Goal: Find specific page/section: Find specific page/section

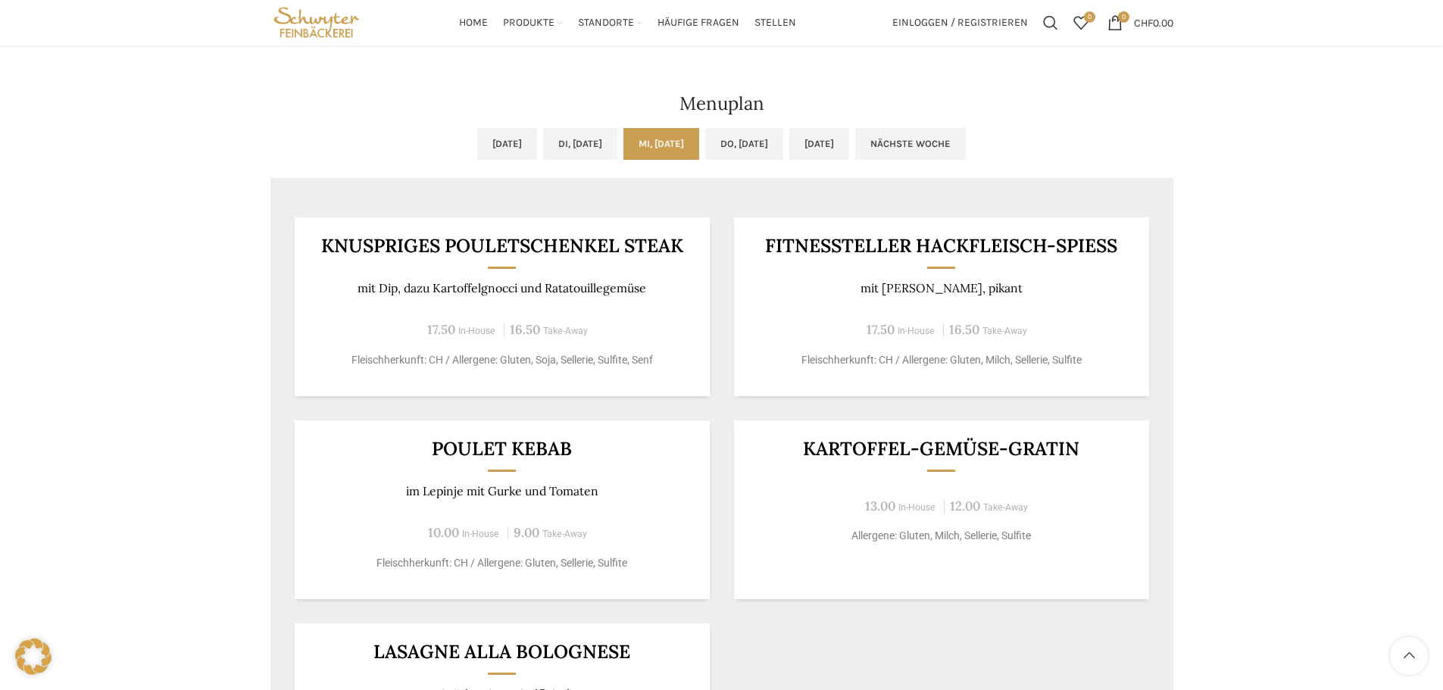
scroll to position [682, 0]
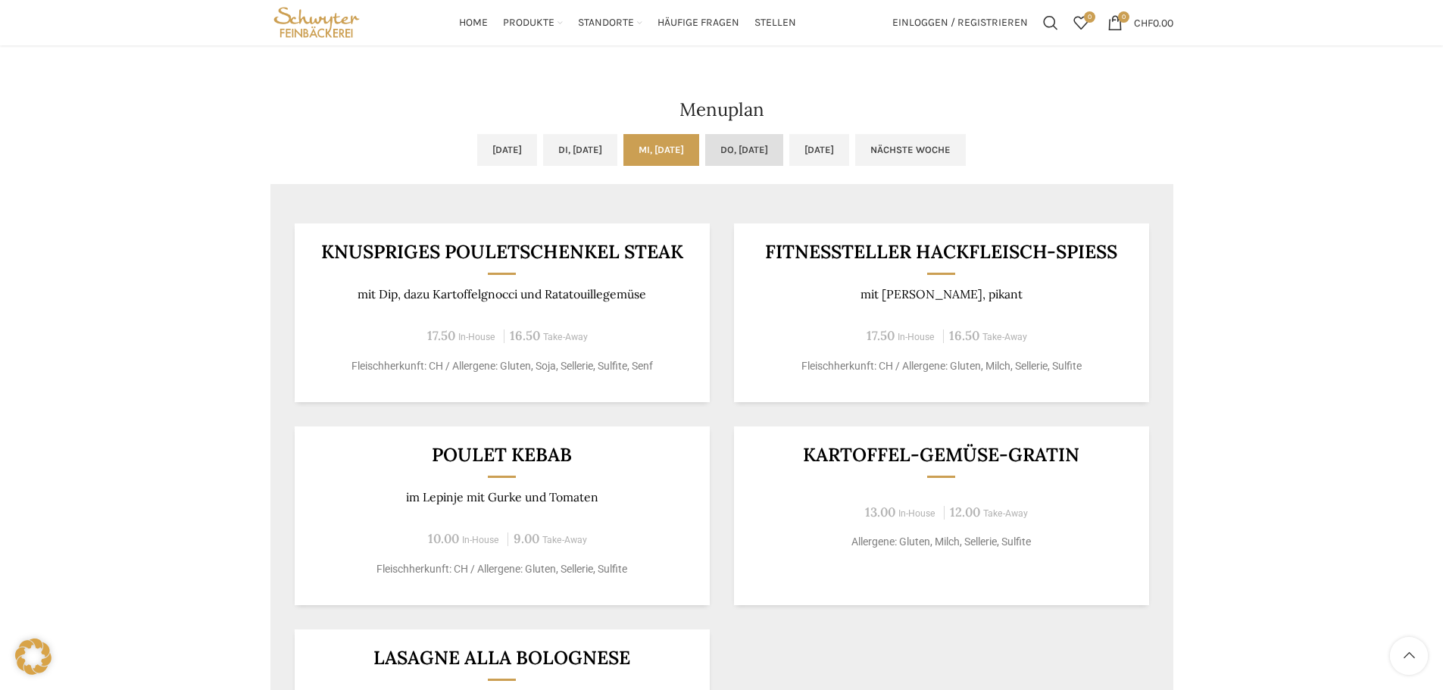
click at [752, 149] on link "Do, [DATE]" at bounding box center [744, 150] width 78 height 32
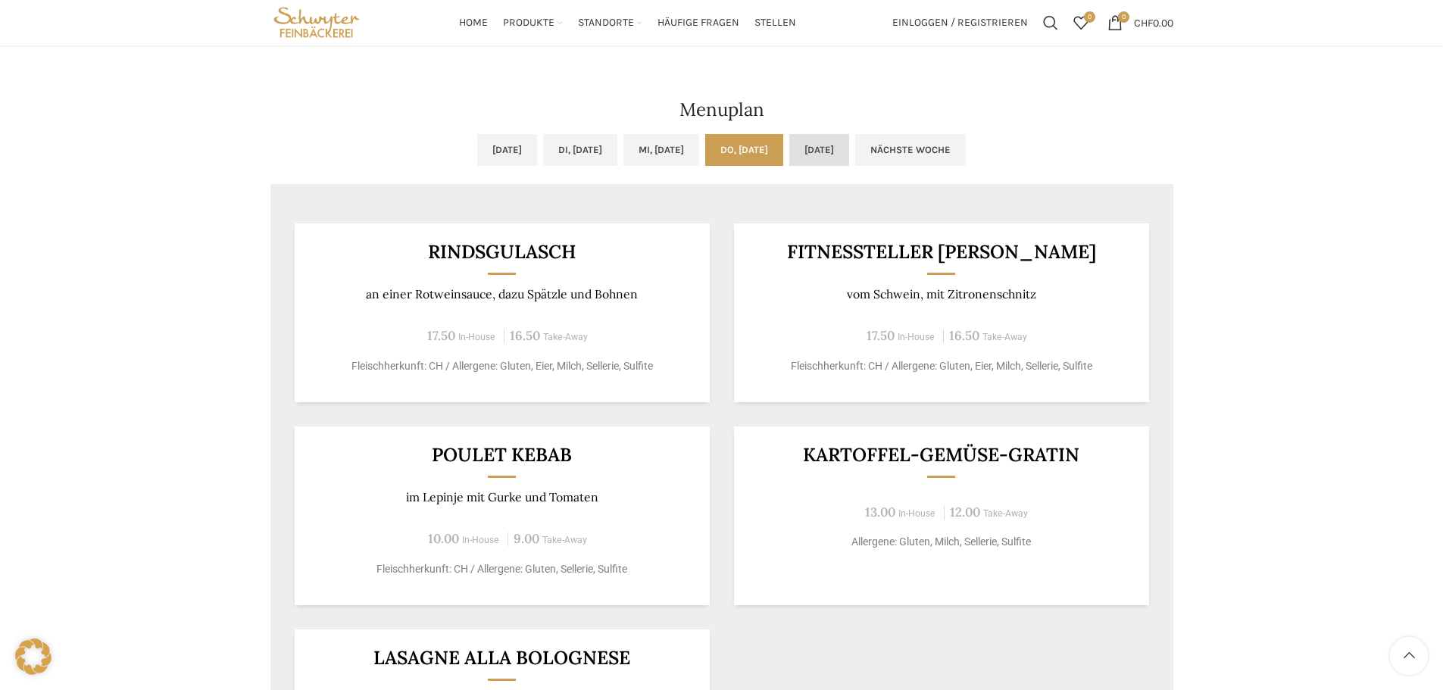
click at [849, 139] on link "[DATE]" at bounding box center [819, 150] width 60 height 32
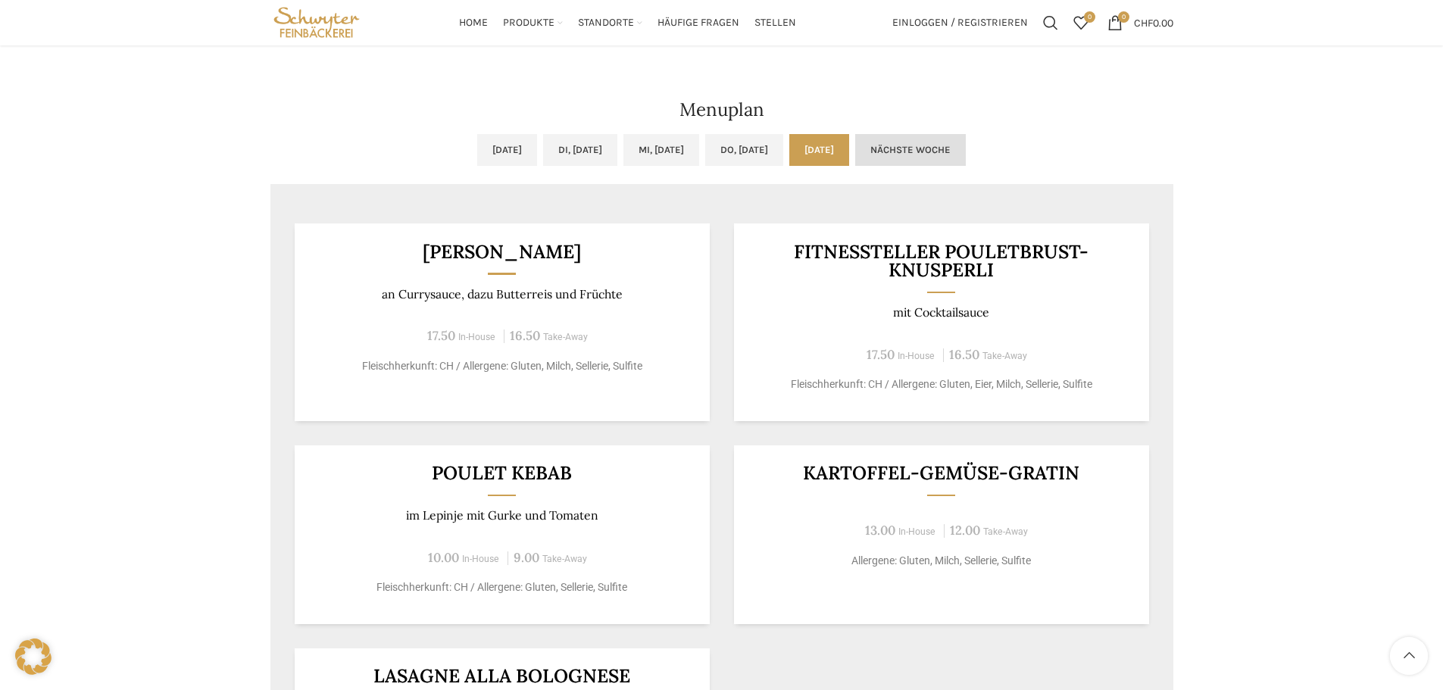
click at [925, 147] on link "Nächste Woche" at bounding box center [910, 150] width 111 height 32
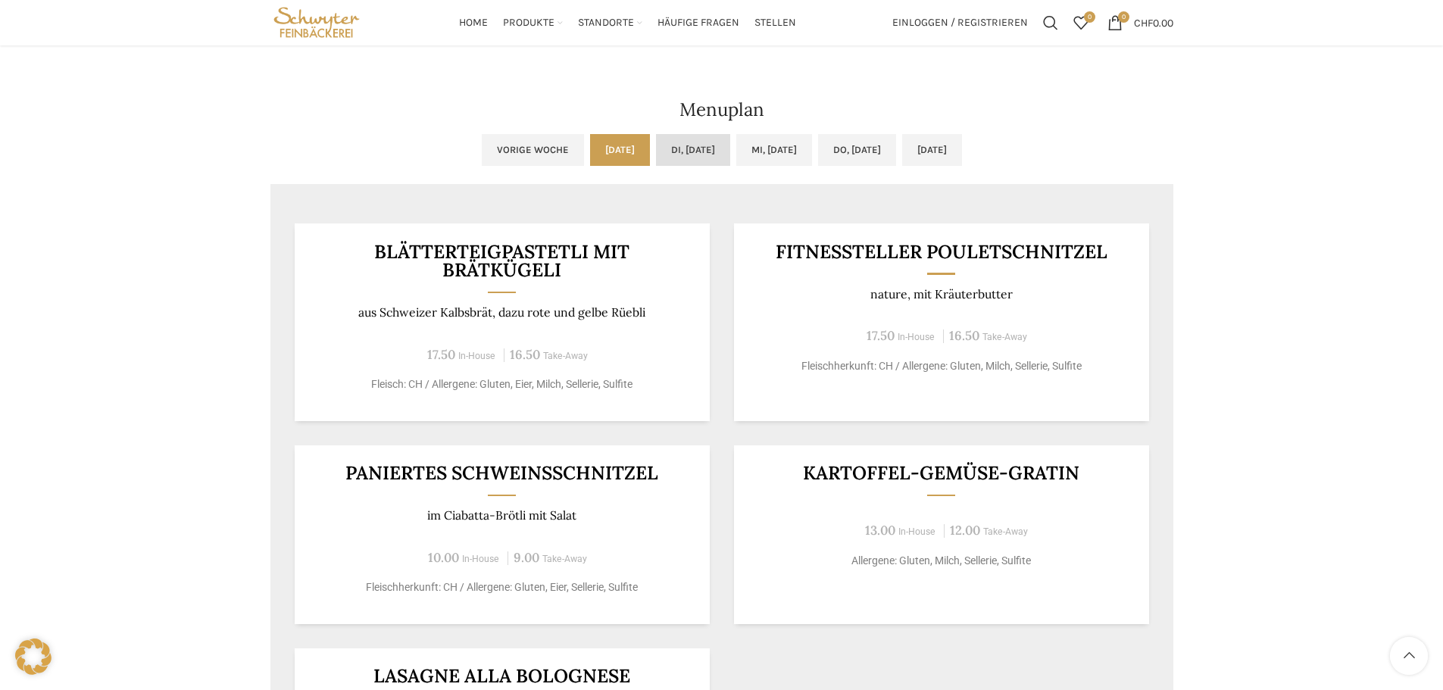
click at [669, 148] on link "Di, [DATE]" at bounding box center [693, 150] width 74 height 32
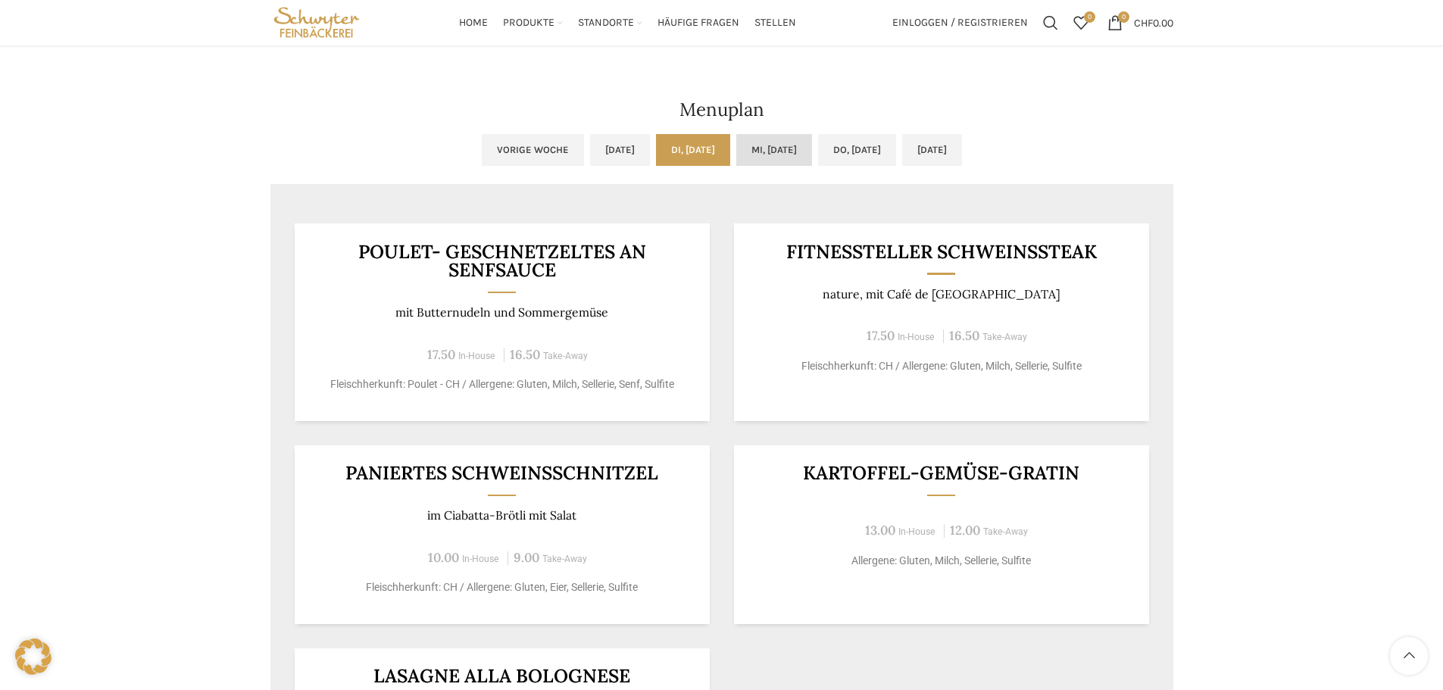
click at [738, 150] on link "Mi, [DATE]" at bounding box center [774, 150] width 76 height 32
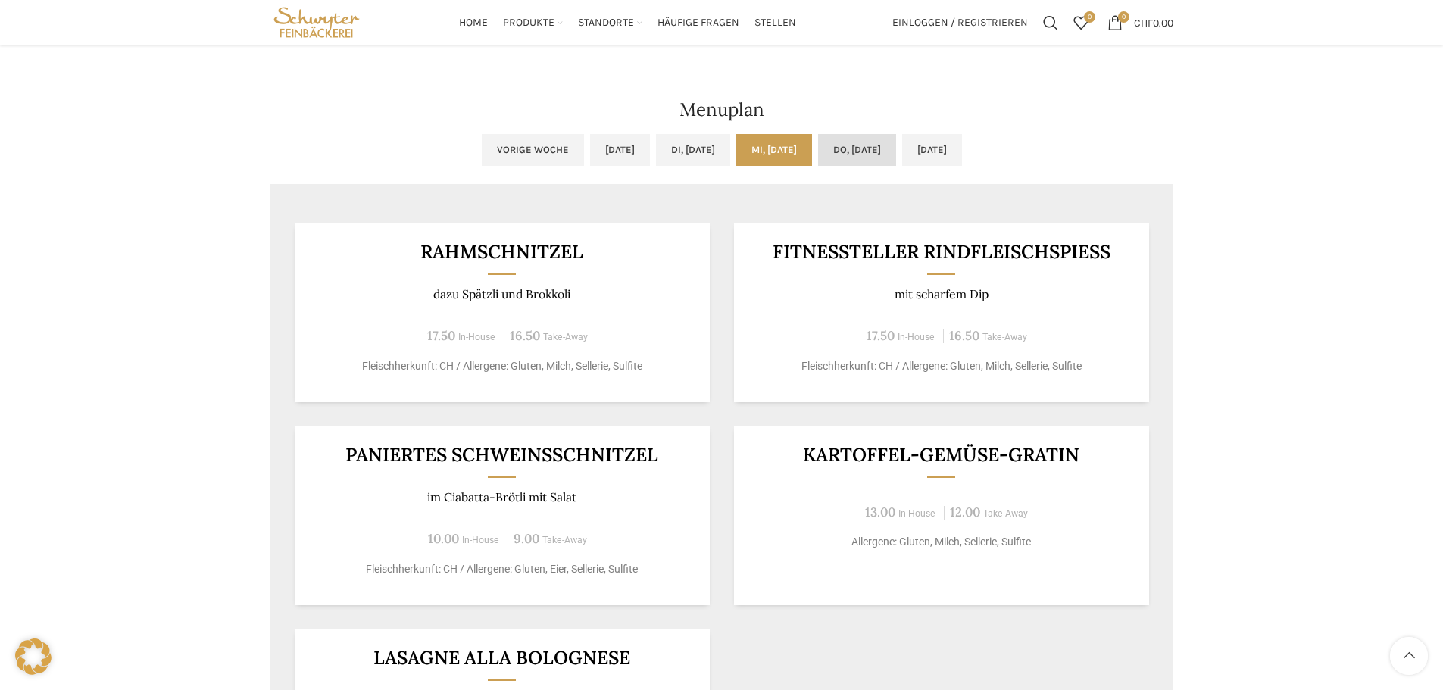
click at [882, 148] on link "Do, [DATE]" at bounding box center [857, 150] width 78 height 32
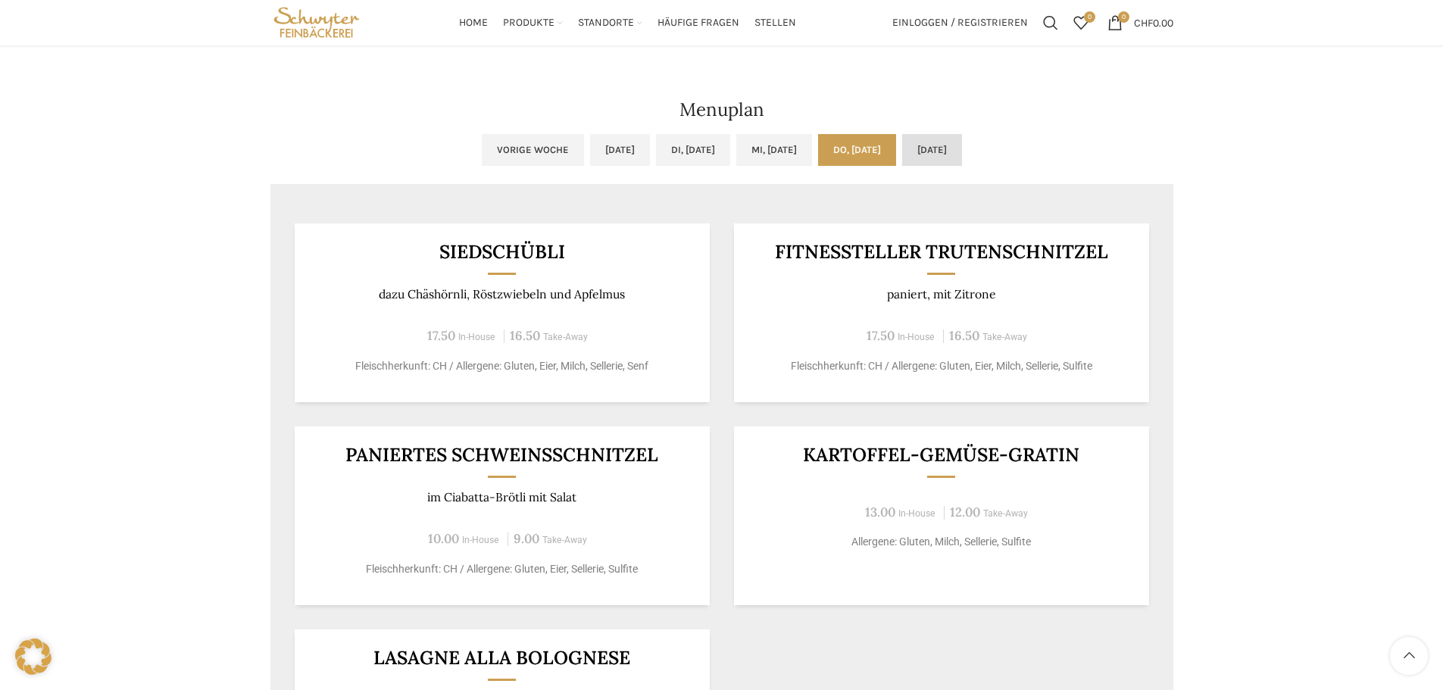
click at [950, 144] on link "[DATE]" at bounding box center [932, 150] width 60 height 32
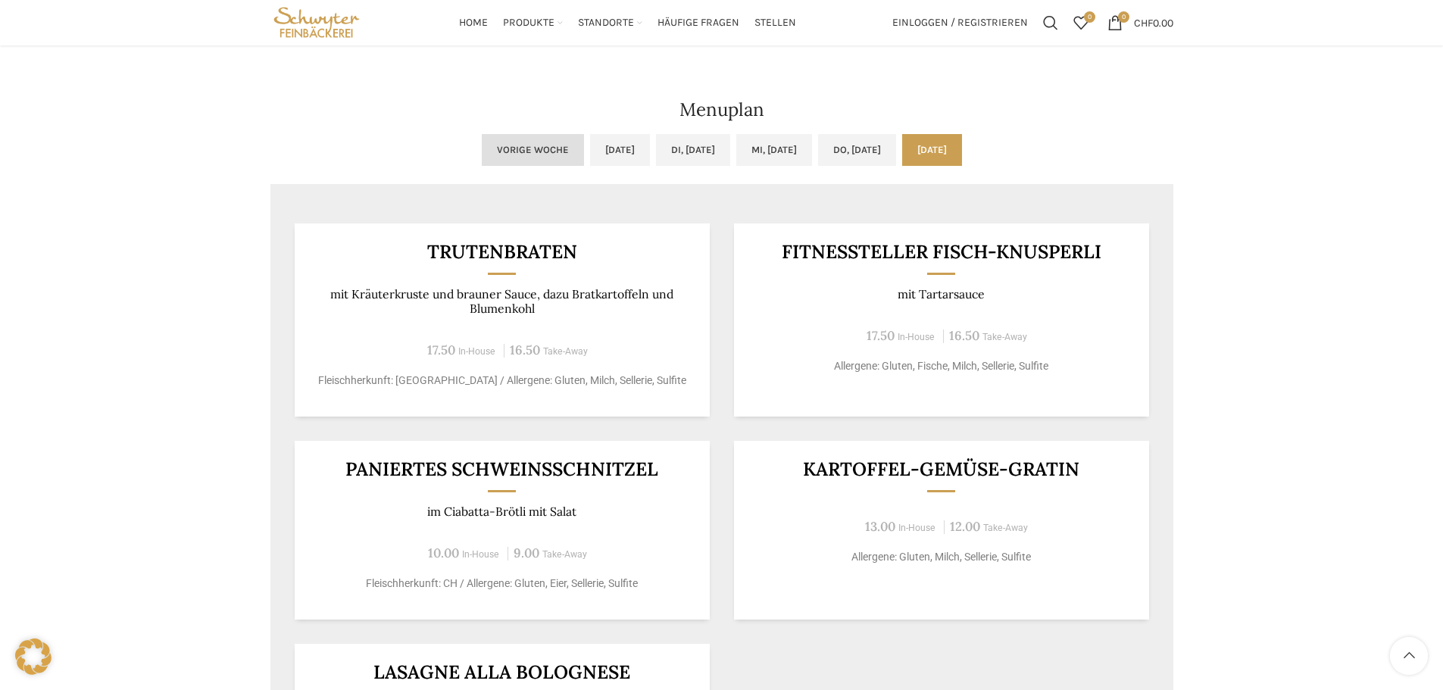
click at [482, 154] on link "Vorige Woche" at bounding box center [533, 150] width 102 height 32
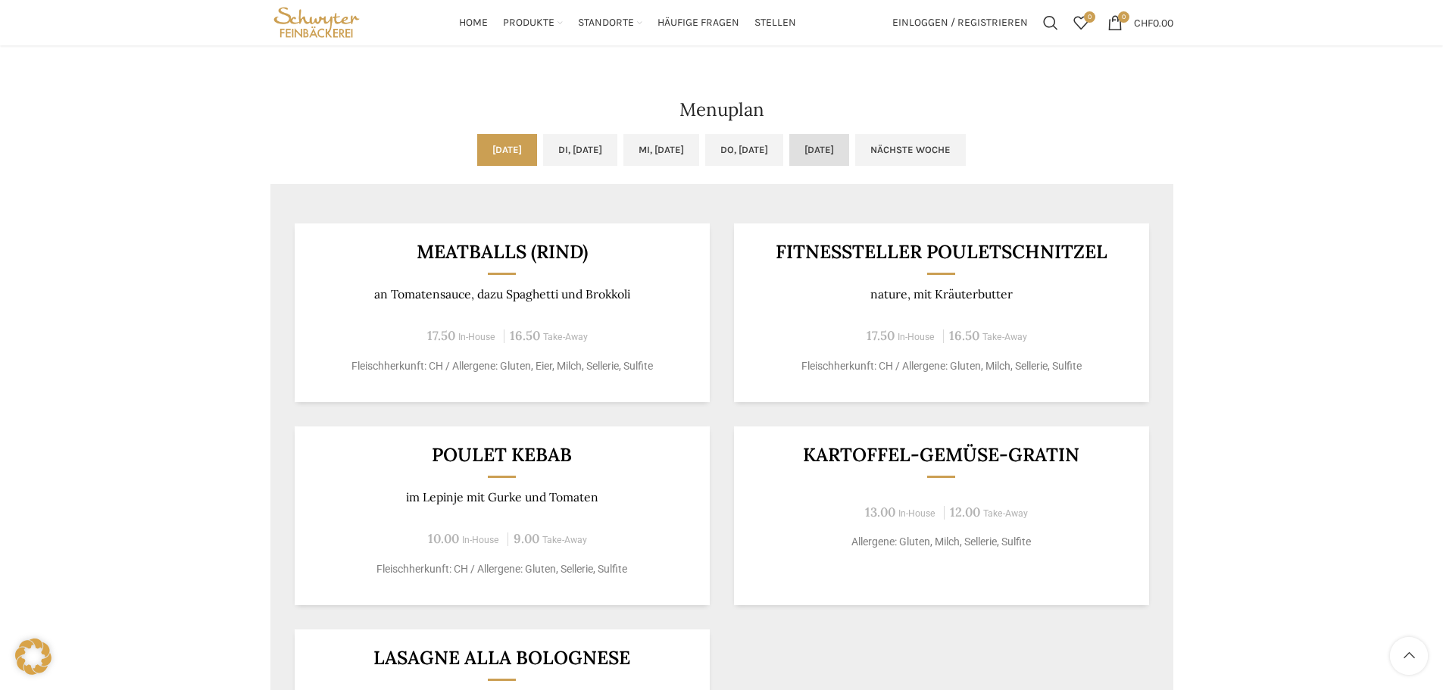
click at [849, 154] on link "[DATE]" at bounding box center [819, 150] width 60 height 32
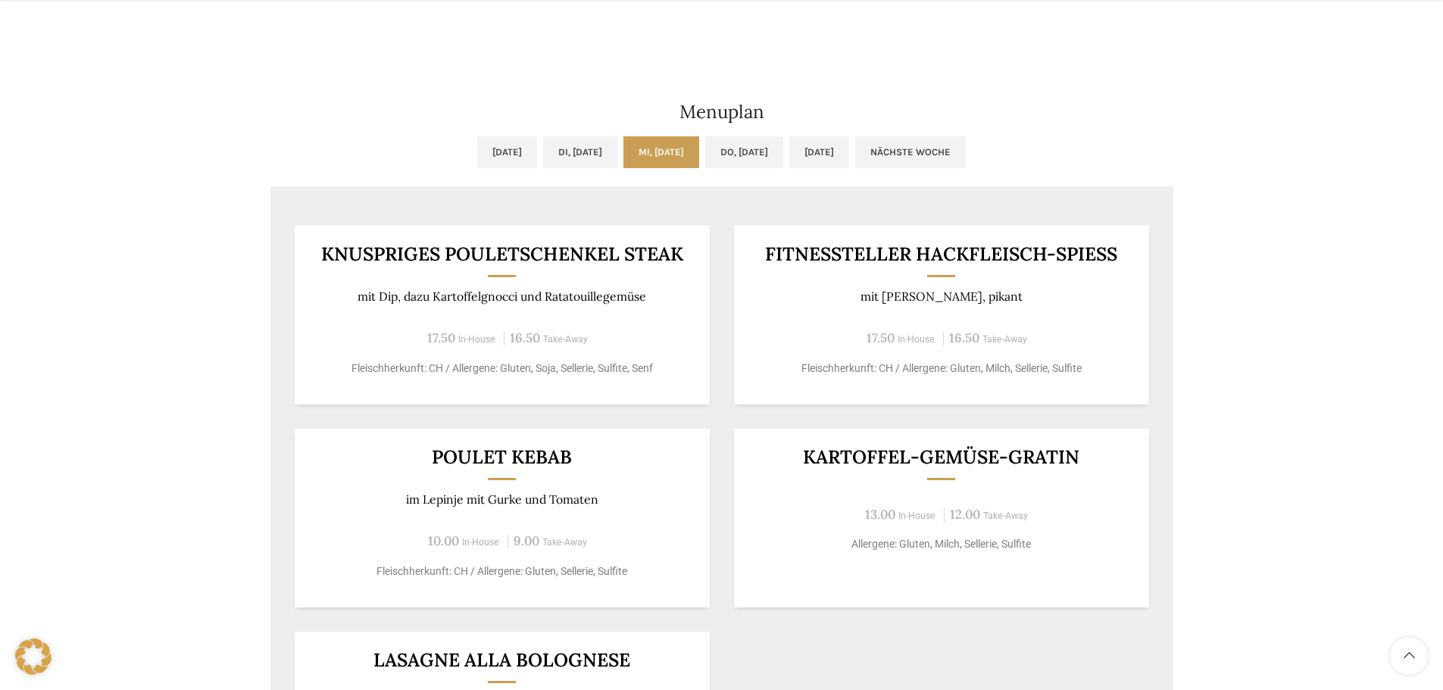
scroll to position [682, 0]
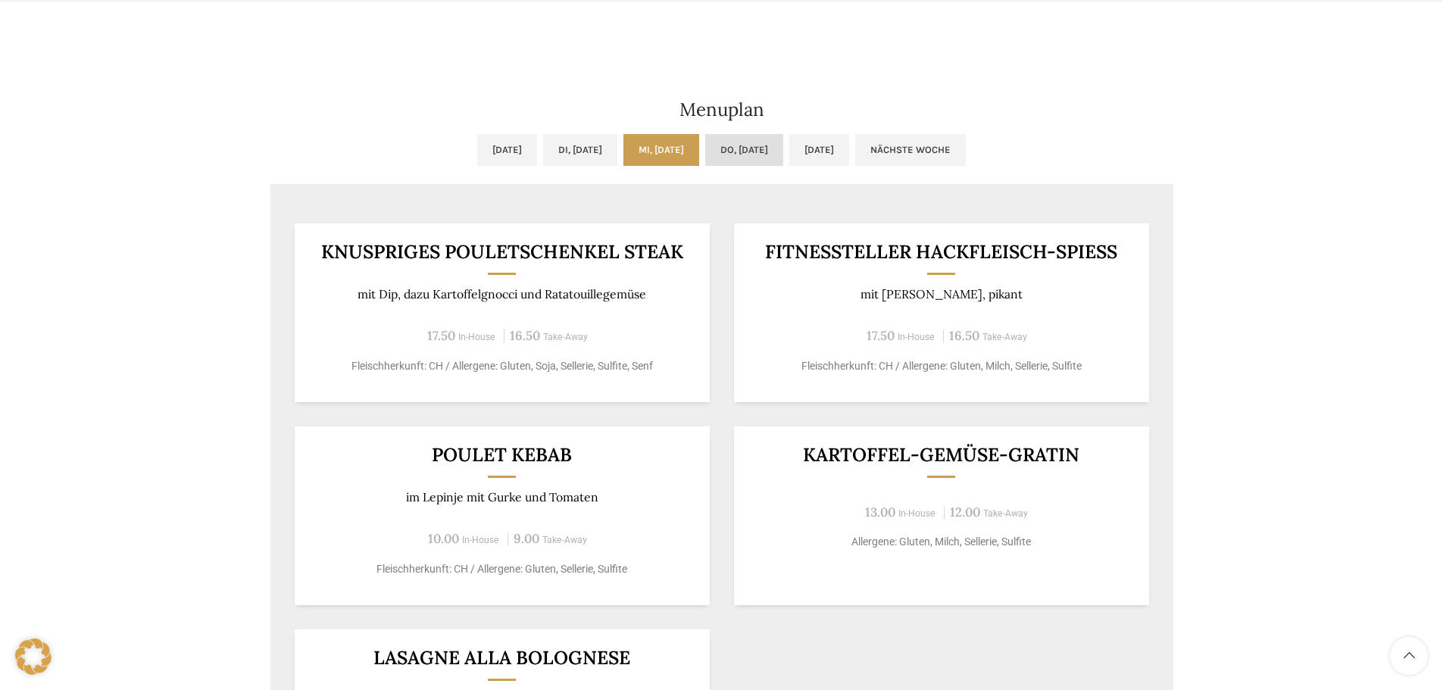
click at [783, 150] on link "Do, [DATE]" at bounding box center [744, 150] width 78 height 32
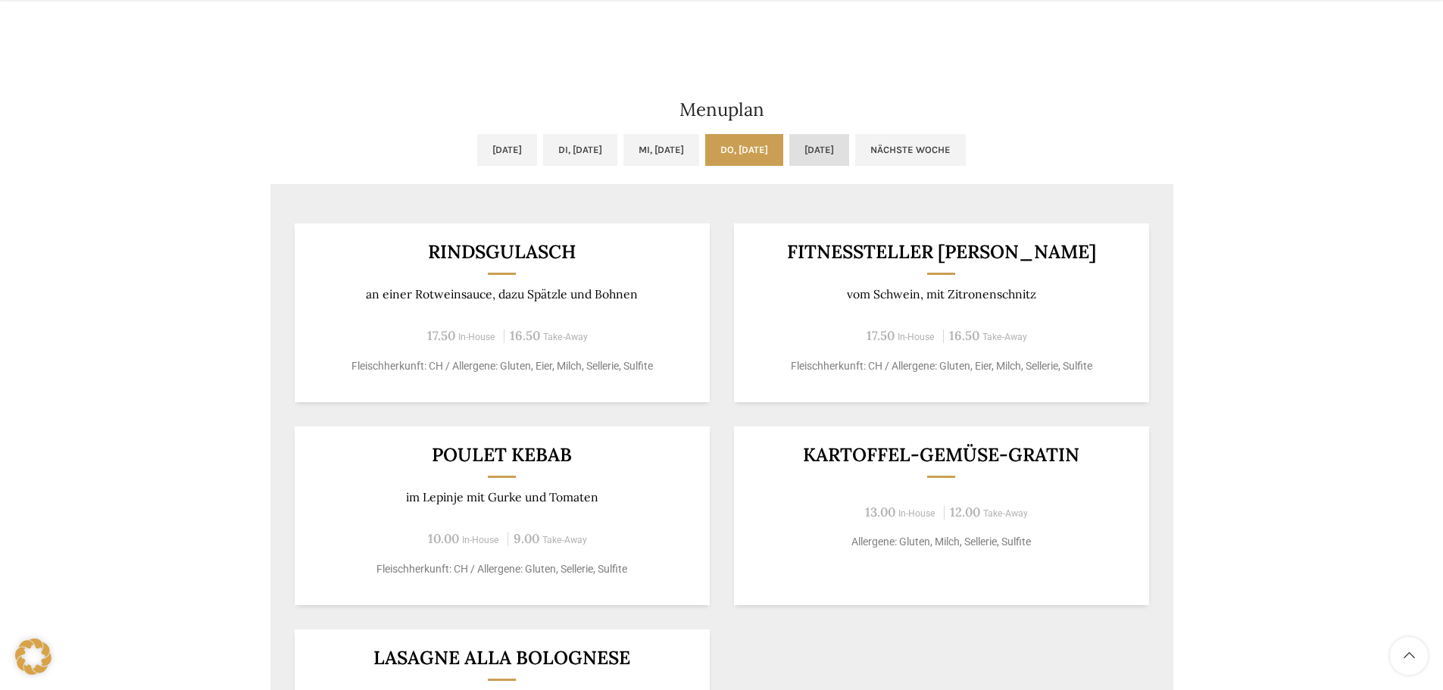
click at [849, 144] on link "[DATE]" at bounding box center [819, 150] width 60 height 32
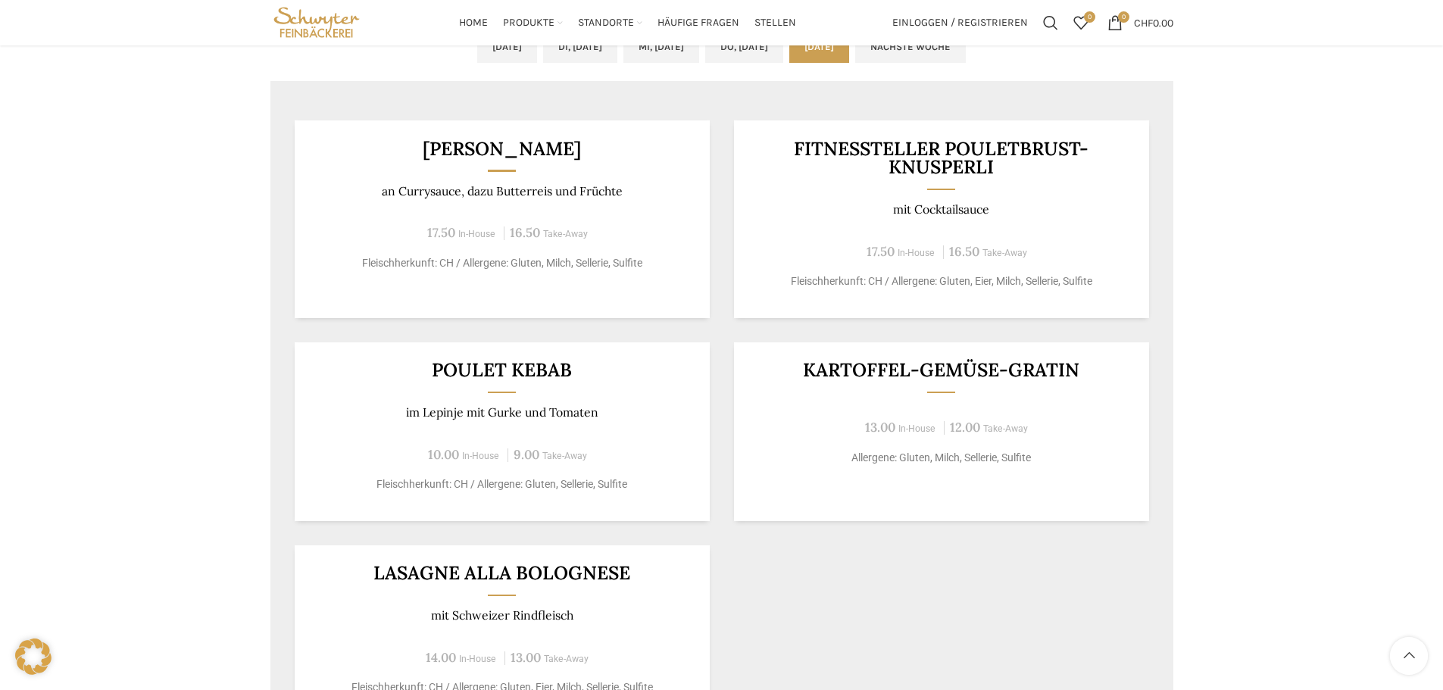
scroll to position [757, 0]
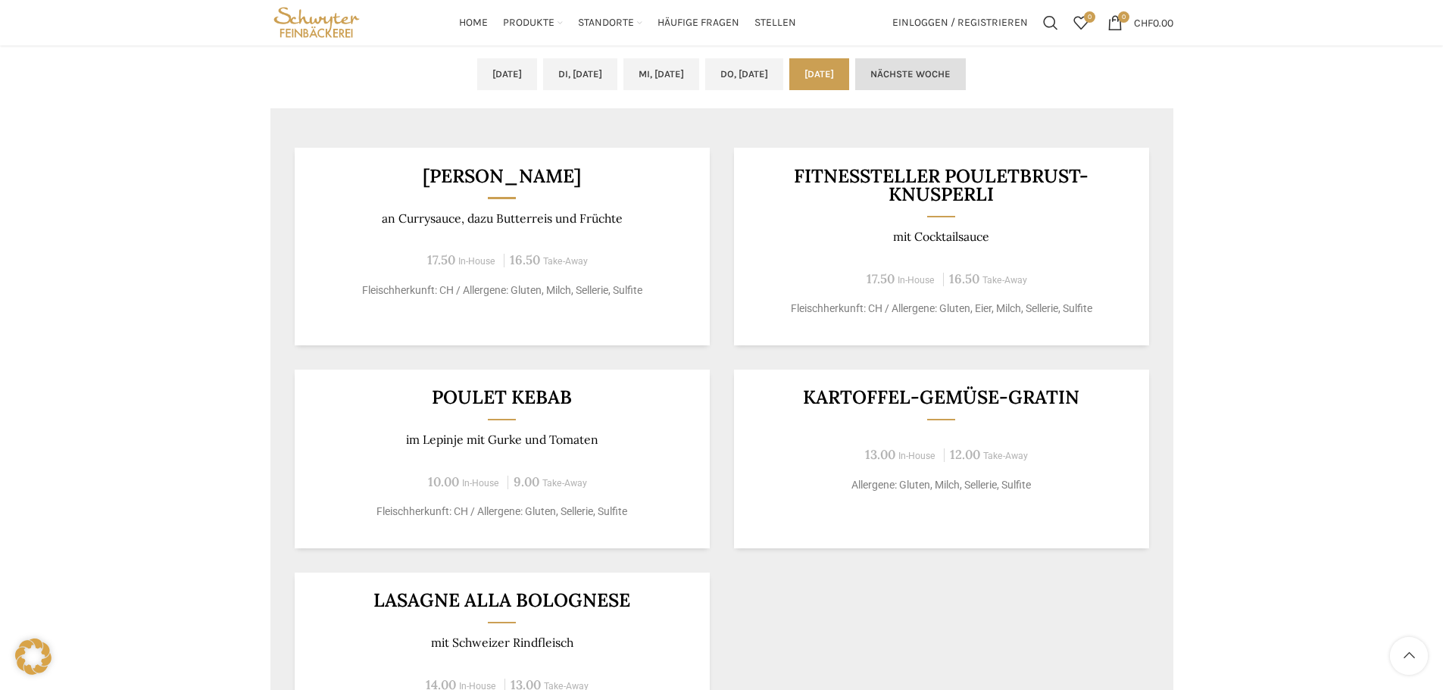
click at [958, 80] on link "Nächste Woche" at bounding box center [910, 74] width 111 height 32
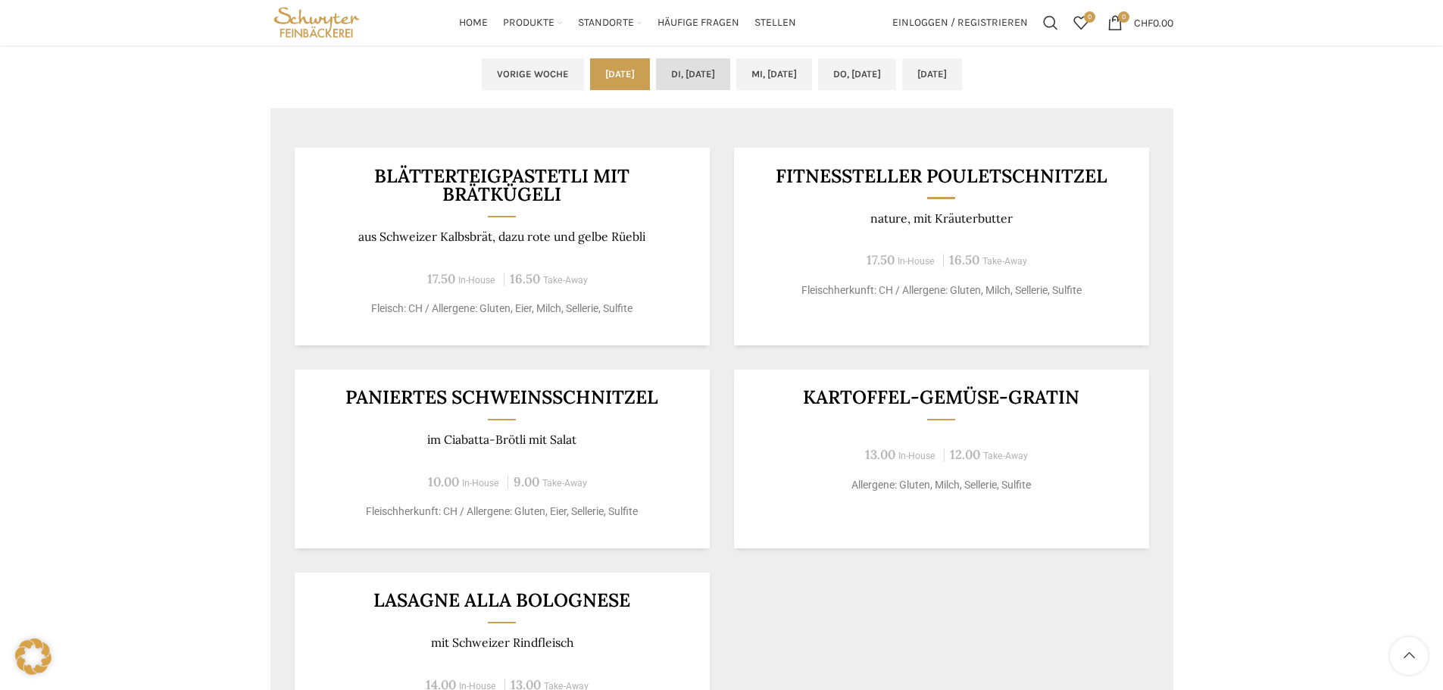
click at [656, 73] on link "Di, [DATE]" at bounding box center [693, 74] width 74 height 32
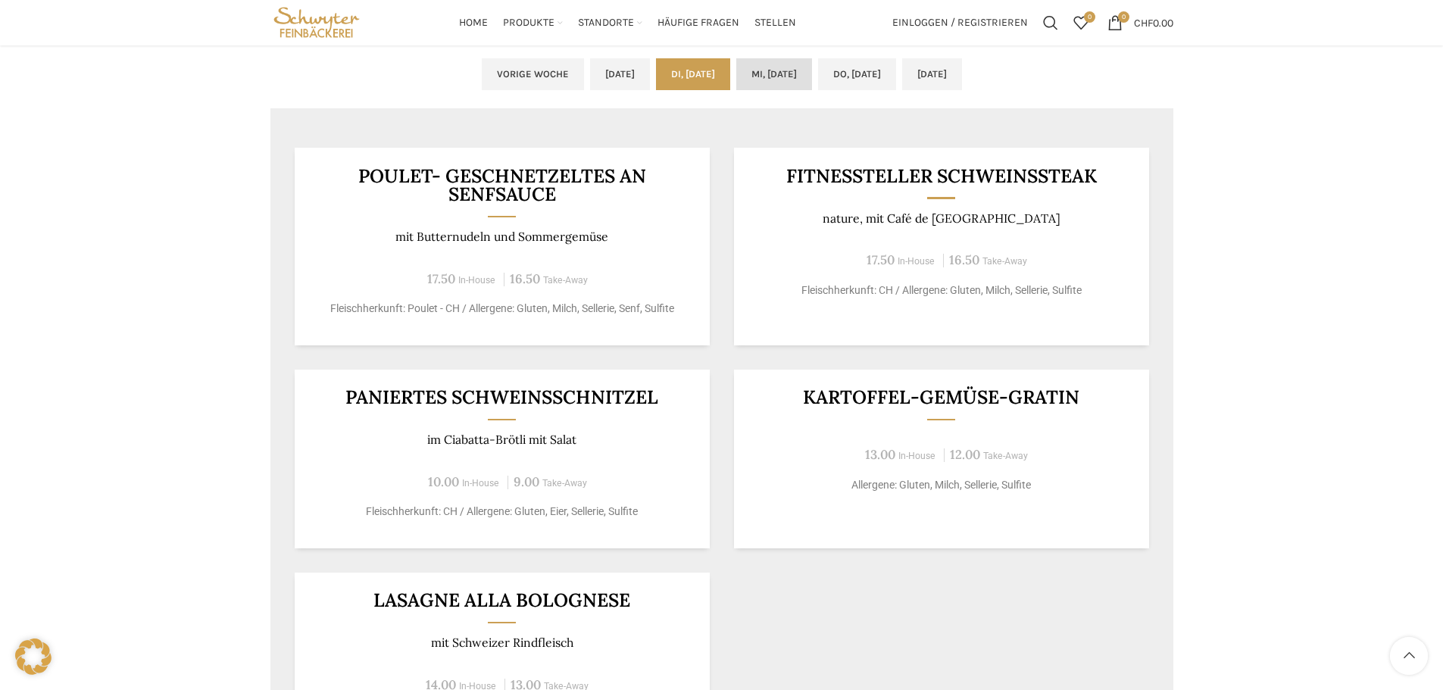
click at [761, 70] on link "Mi, [DATE]" at bounding box center [774, 74] width 76 height 32
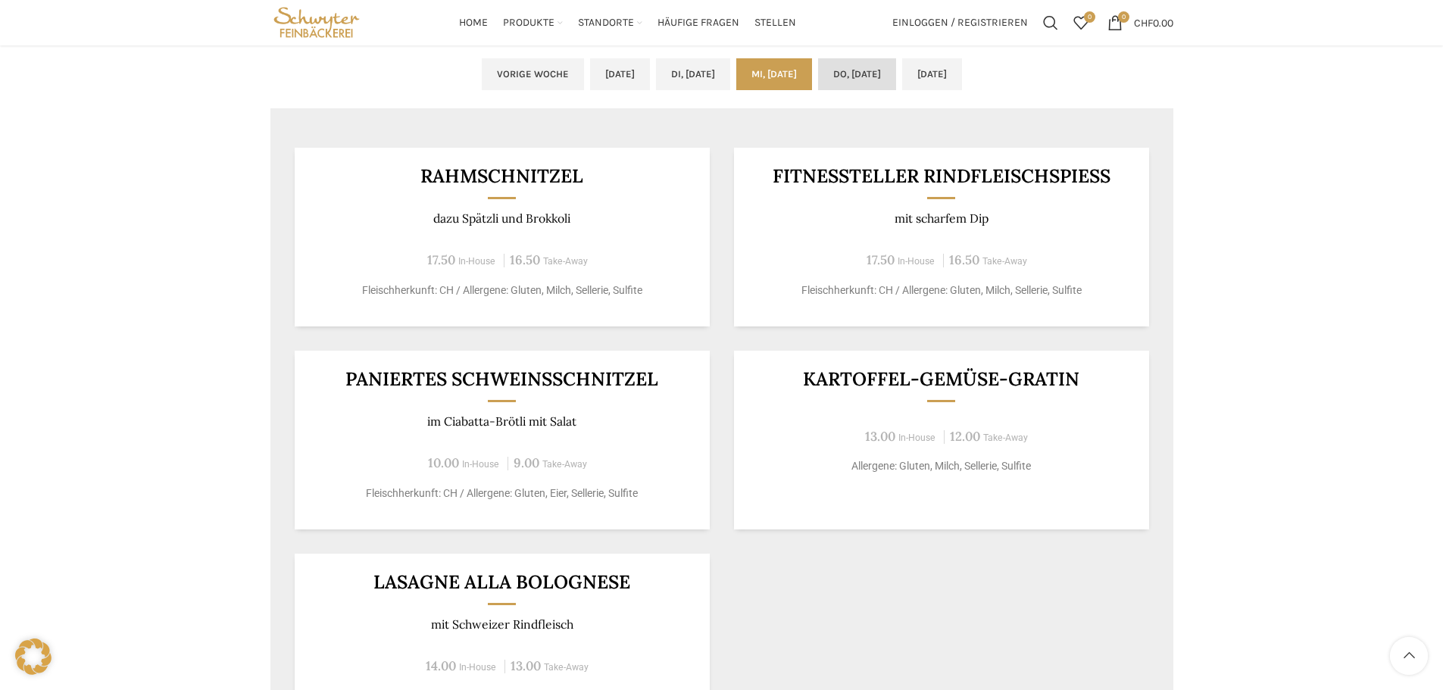
click at [869, 66] on link "Do, [DATE]" at bounding box center [857, 74] width 78 height 32
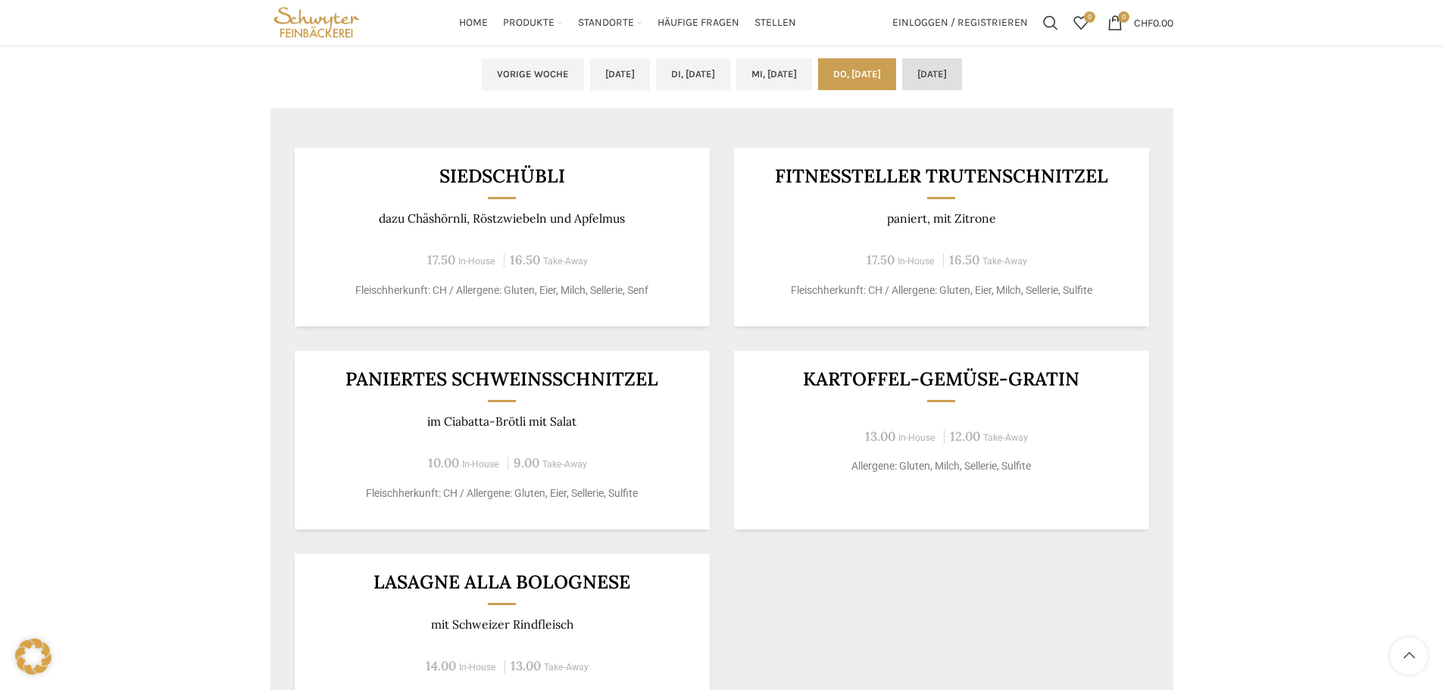
click at [962, 69] on link "[DATE]" at bounding box center [932, 74] width 60 height 32
